Goal: Task Accomplishment & Management: Manage account settings

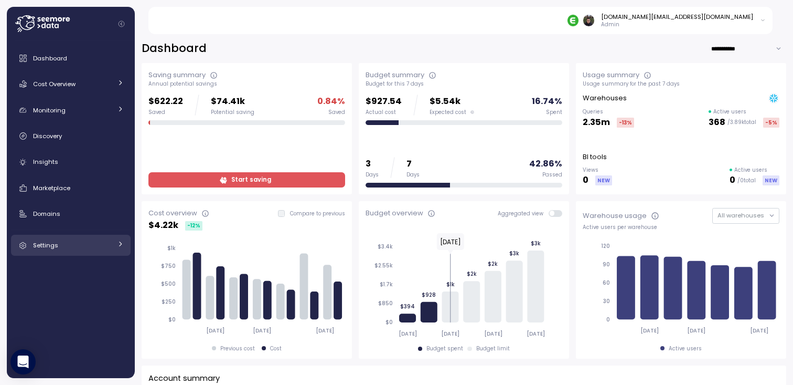
click at [69, 245] on div "Settings" at bounding box center [72, 245] width 79 height 10
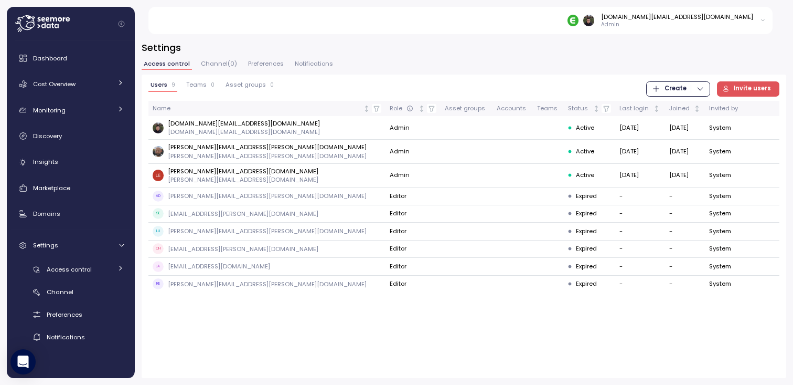
click at [306, 330] on div "Users 9 Teams 0 Asset groups 0 Create Invite users Name Role Asset groups Accou…" at bounding box center [464, 225] width 645 height 303
click at [346, 339] on div "Users 9 Teams 0 Asset groups 0 Create Invite users Name Role Asset groups Accou…" at bounding box center [464, 225] width 645 height 303
click at [359, 335] on div "Users 9 Teams 0 Asset groups 0 Create Invite users Name Role Asset groups Accou…" at bounding box center [464, 225] width 645 height 303
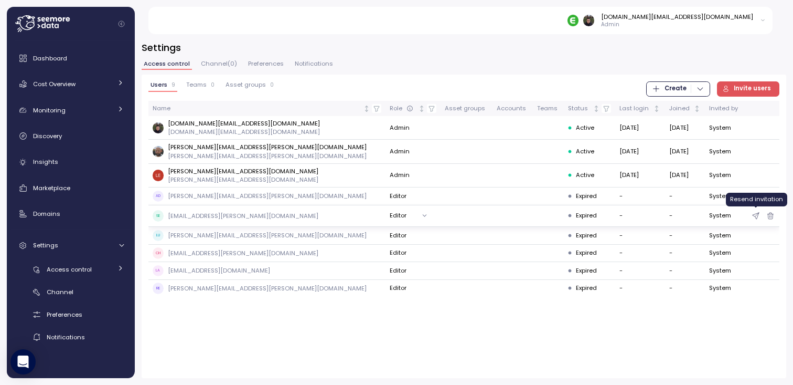
click at [756, 216] on icon "button" at bounding box center [756, 215] width 8 height 13
click at [755, 250] on icon "button" at bounding box center [756, 250] width 8 height 13
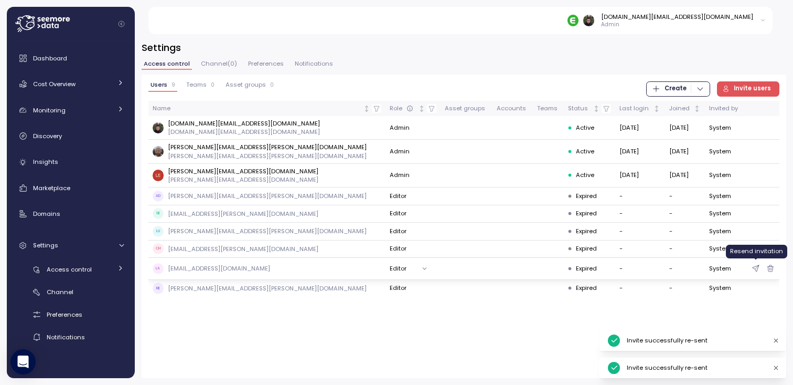
click at [754, 265] on icon "button" at bounding box center [756, 268] width 8 height 13
click at [754, 283] on icon "button" at bounding box center [756, 286] width 8 height 13
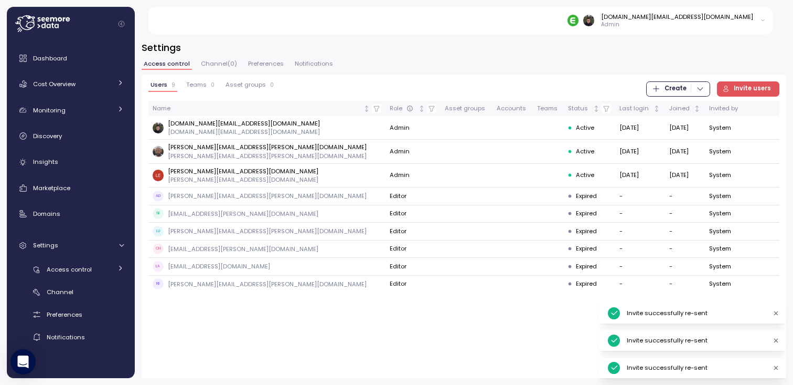
click at [467, 328] on div "Users 9 Teams 0 Asset groups 0 Create Invite users Name Role Asset groups Accou…" at bounding box center [464, 225] width 645 height 303
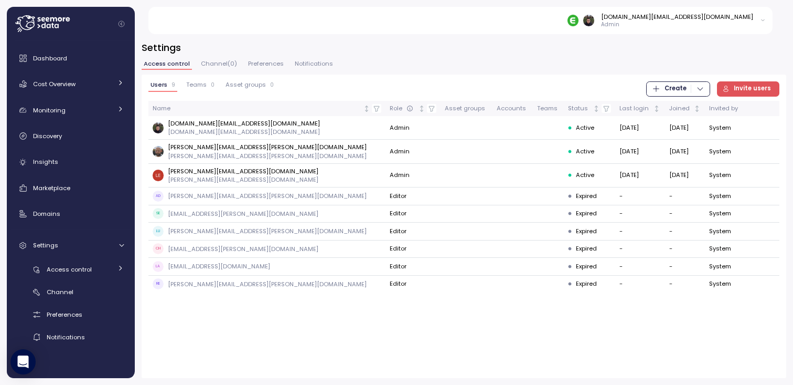
click at [471, 49] on h3 "Settings" at bounding box center [464, 47] width 645 height 13
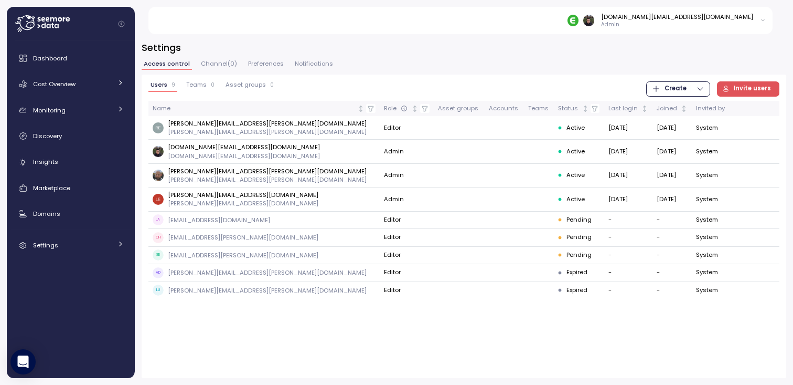
click at [301, 337] on div "Users 9 Teams 0 Asset groups 0 Create Invite users Name Role Asset groups Accou…" at bounding box center [464, 225] width 645 height 303
click at [463, 44] on h3 "Settings" at bounding box center [464, 47] width 645 height 13
click at [307, 329] on div "Users 9 Teams 0 Asset groups 0 Create Invite users Name Role Asset groups Accou…" at bounding box center [464, 225] width 645 height 303
click at [384, 126] on button "Editor" at bounding box center [405, 127] width 42 height 15
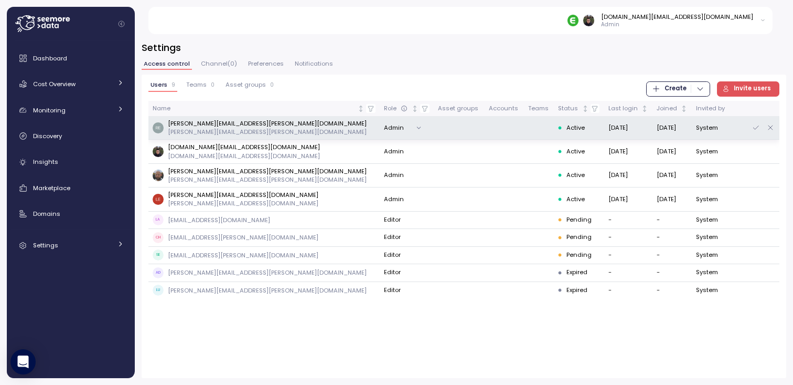
click at [384, 127] on button "Admin" at bounding box center [405, 127] width 42 height 15
click at [350, 340] on div "Users 9 Teams 0 Asset groups 0 Create Invite users Name Role Asset groups Accou…" at bounding box center [464, 225] width 645 height 303
click at [755, 126] on icon "button" at bounding box center [756, 127] width 8 height 13
click at [424, 347] on div "Users 9 Teams 0 Asset groups 0 Create Invite users Name Role Asset groups Accou…" at bounding box center [464, 225] width 645 height 303
click at [76, 257] on div "Dashboard Cost Overview Compute Workloads Storage Cloud Services Clustering col…" at bounding box center [71, 209] width 120 height 323
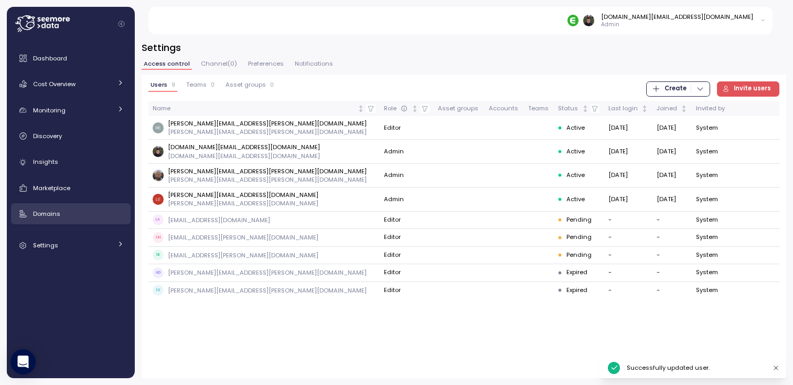
click at [81, 218] on div "Domains" at bounding box center [78, 213] width 91 height 10
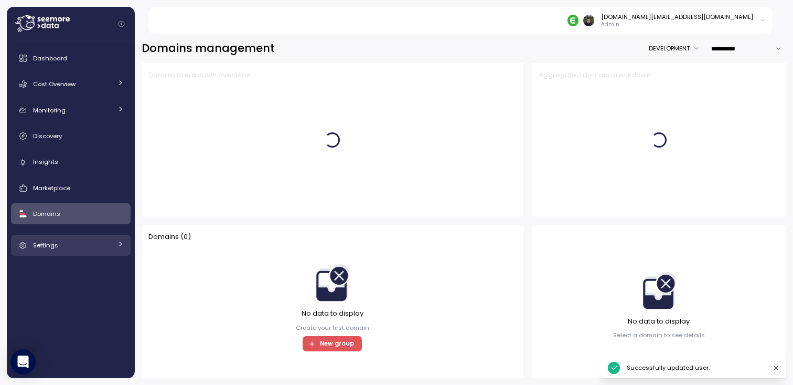
click at [77, 244] on div "Settings" at bounding box center [72, 245] width 79 height 10
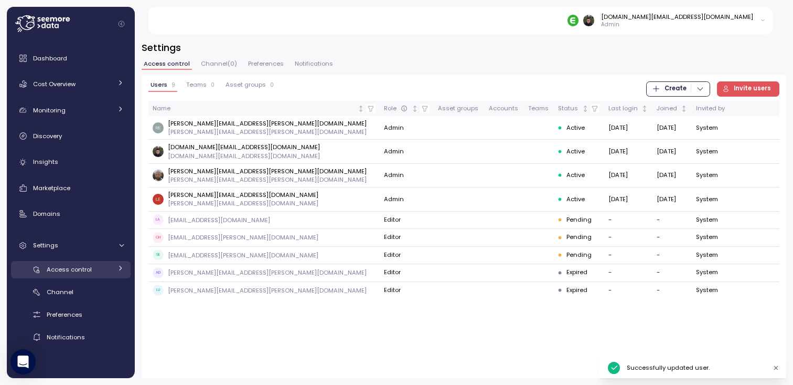
click at [71, 273] on span "Access control" at bounding box center [69, 269] width 45 height 8
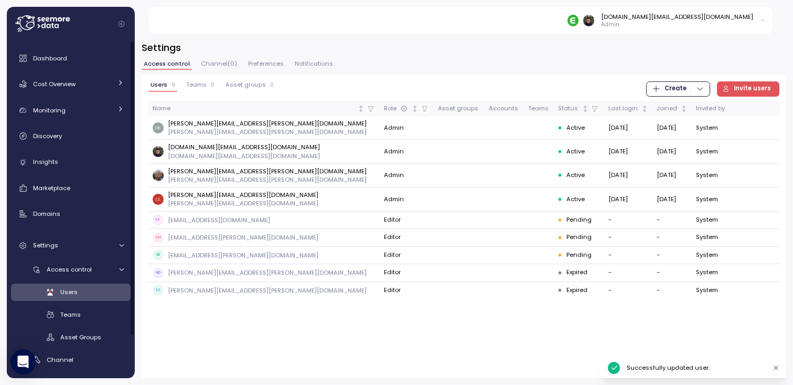
click at [200, 320] on div "Users 9 Teams 0 Asset groups 0 Create Invite users Name Role Asset groups Accou…" at bounding box center [464, 225] width 645 height 303
click at [243, 322] on div "Users 9 Teams 0 Asset groups 0 Create Invite users Name Role Asset groups Accou…" at bounding box center [464, 225] width 645 height 303
click at [281, 328] on div "Users 9 Teams 0 Asset groups 0 Create Invite users Name Role Asset groups Accou…" at bounding box center [464, 225] width 645 height 303
click at [312, 328] on div "Users 9 Teams 0 Asset groups 0 Create Invite users Name Role Asset groups Accou…" at bounding box center [464, 225] width 645 height 303
click at [344, 328] on div "Users 9 Teams 0 Asset groups 0 Create Invite users Name Role Asset groups Accou…" at bounding box center [464, 225] width 645 height 303
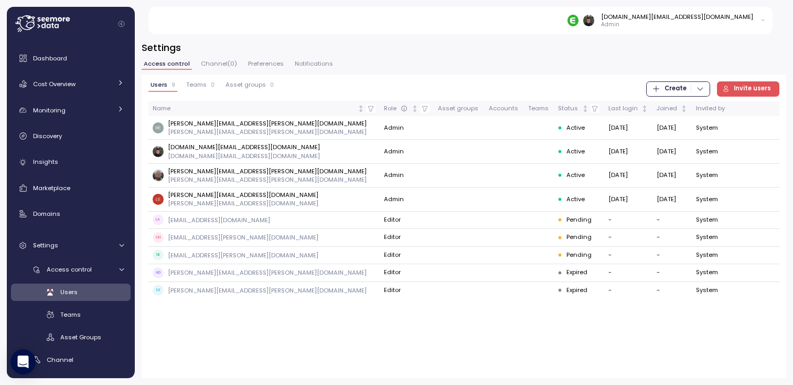
click at [344, 328] on div "Users 9 Teams 0 Asset groups 0 Create Invite users Name Role Asset groups Accou…" at bounding box center [464, 225] width 645 height 303
